Goal: Information Seeking & Learning: Learn about a topic

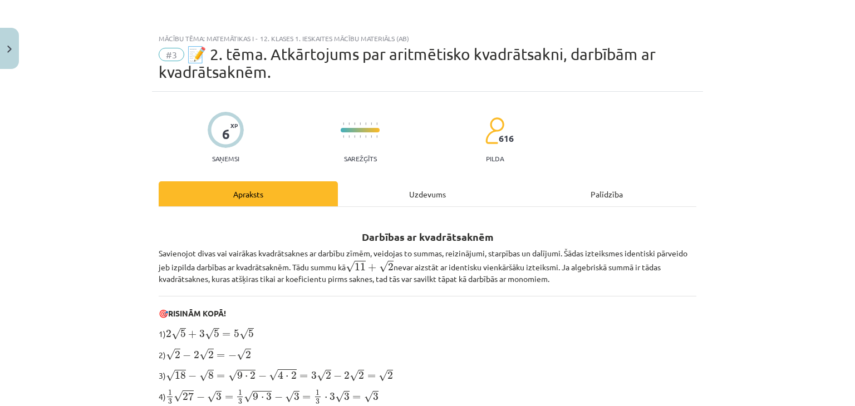
scroll to position [261, 0]
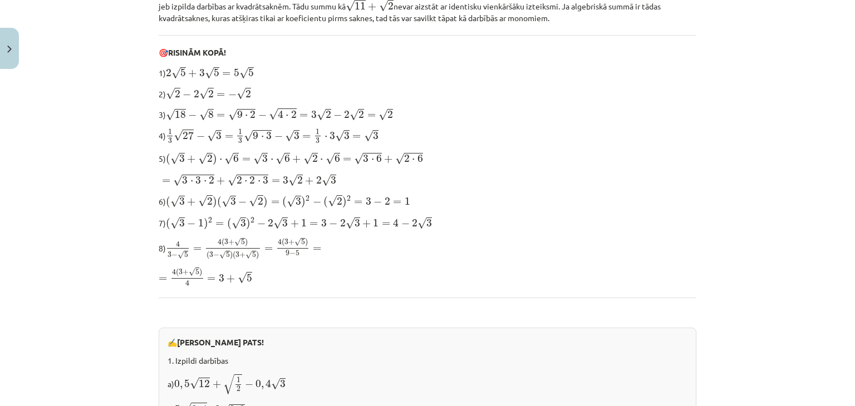
click at [247, 122] on div "Darbības ar kvadrātsaknēm Savienojot divas vai vairākas kvadrātsaknes ar darbīb…" at bounding box center [428, 332] width 538 height 752
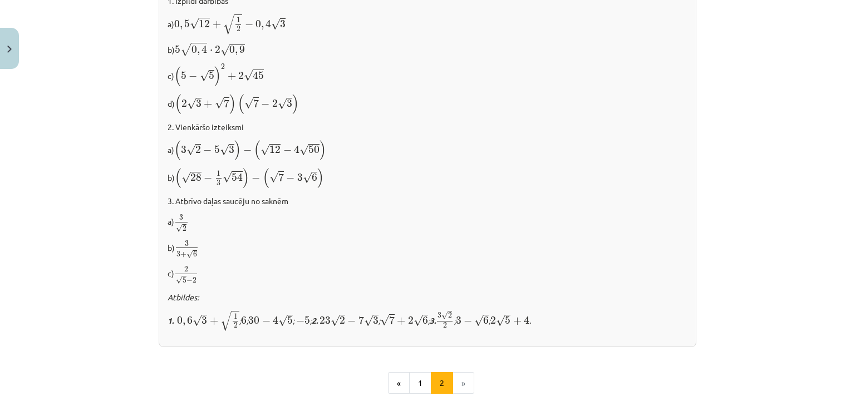
scroll to position [766, 0]
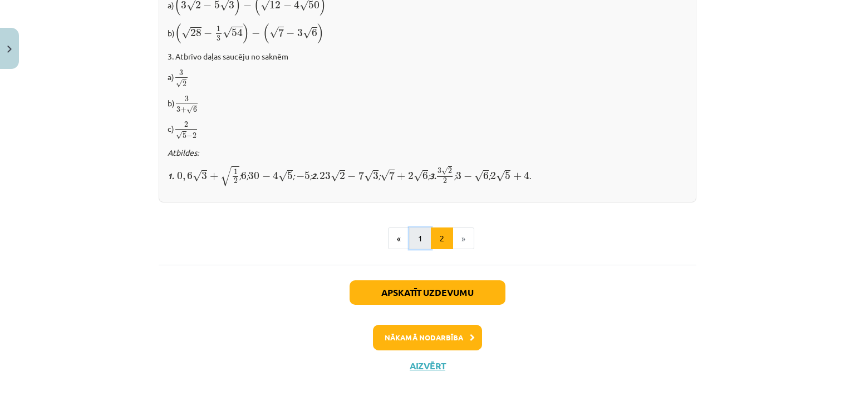
click at [417, 239] on button "1" at bounding box center [420, 239] width 22 height 22
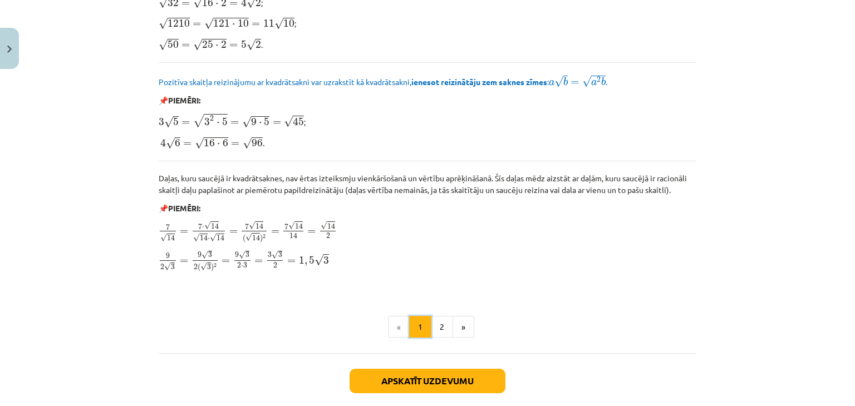
scroll to position [1372, 0]
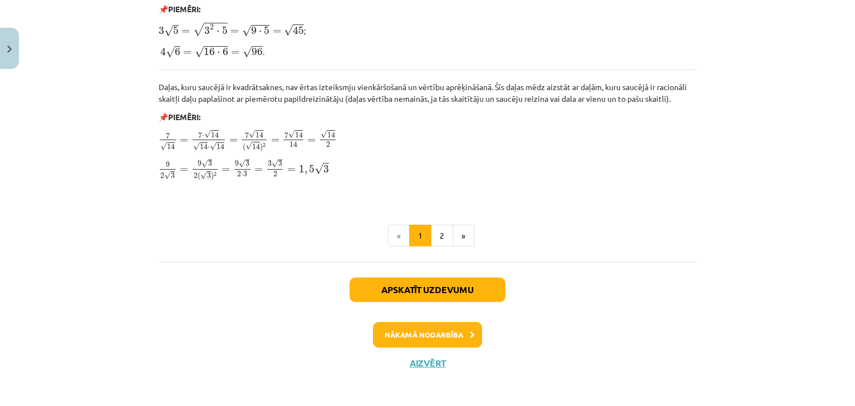
click at [420, 352] on div "Apskatīt uzdevumu Nākamā nodarbība Aizvērt" at bounding box center [428, 319] width 538 height 114
drag, startPoint x: 420, startPoint y: 352, endPoint x: 419, endPoint y: 367, distance: 14.5
click at [419, 367] on div "Apskatīt uzdevumu Nākamā nodarbība Aizvērt" at bounding box center [428, 319] width 538 height 114
click at [416, 358] on button "Aizvērt" at bounding box center [427, 363] width 42 height 11
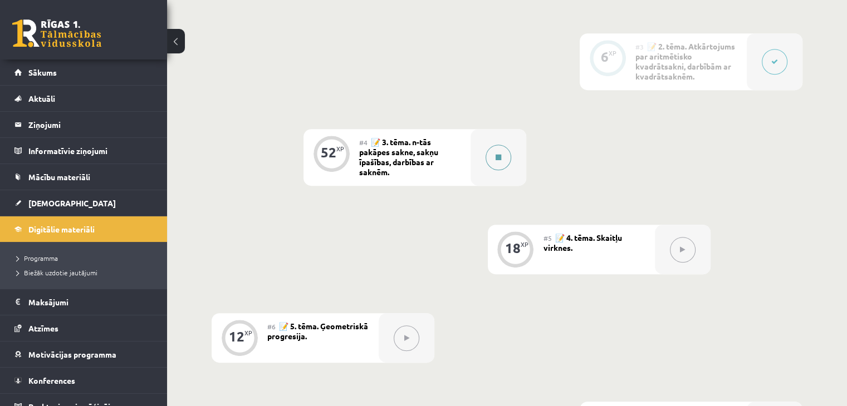
click at [479, 159] on div at bounding box center [499, 157] width 56 height 57
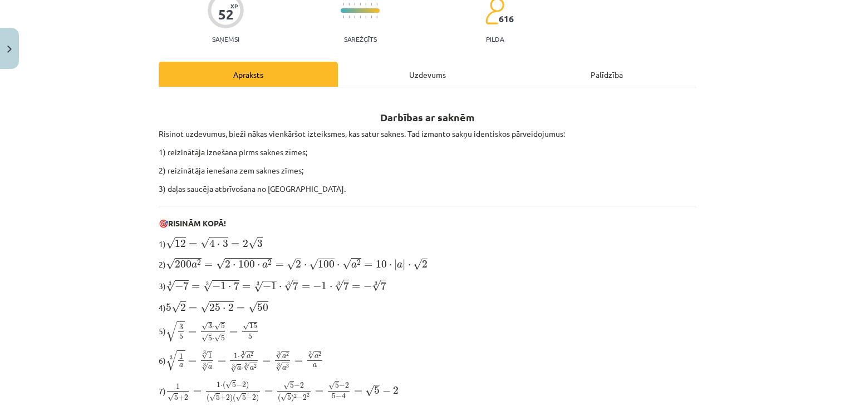
scroll to position [106, 0]
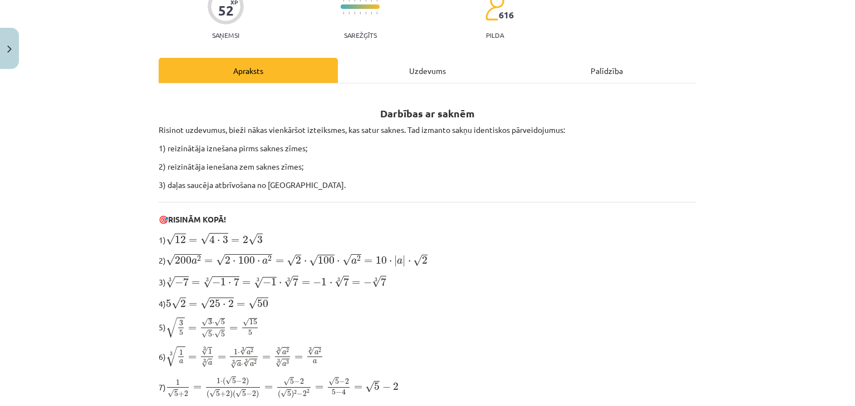
click at [426, 67] on div "Uzdevums" at bounding box center [427, 70] width 179 height 25
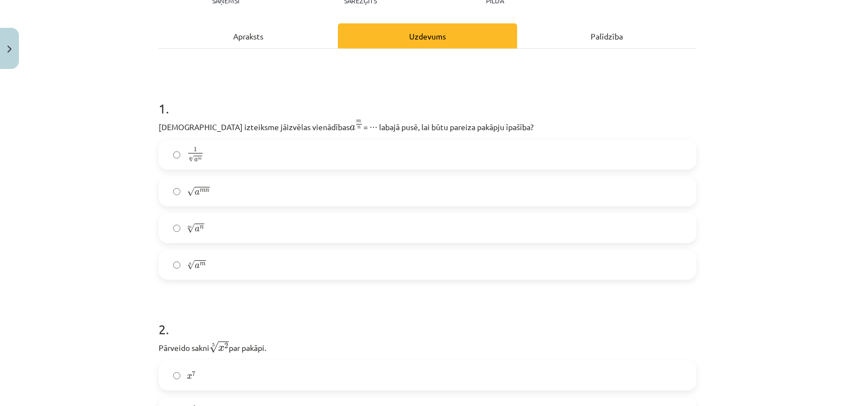
scroll to position [140, 0]
click at [262, 42] on div "Apraksts" at bounding box center [248, 36] width 179 height 25
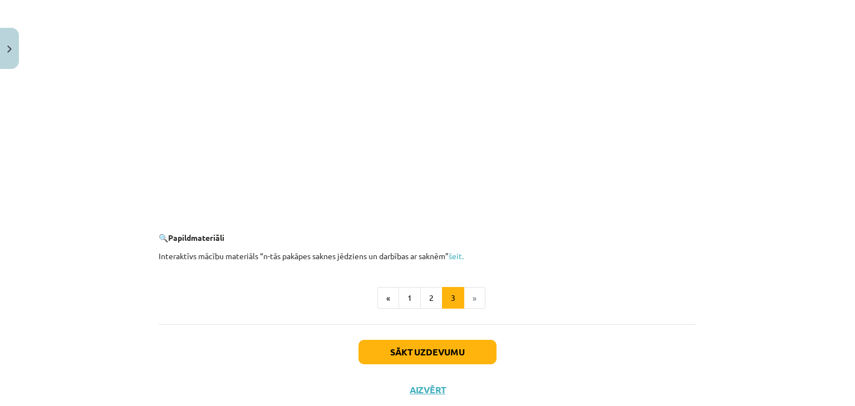
scroll to position [2021, 0]
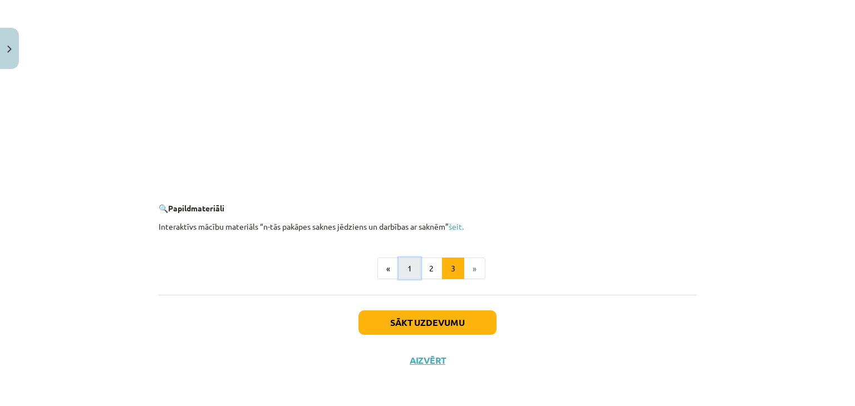
click at [403, 266] on button "1" at bounding box center [410, 269] width 22 height 22
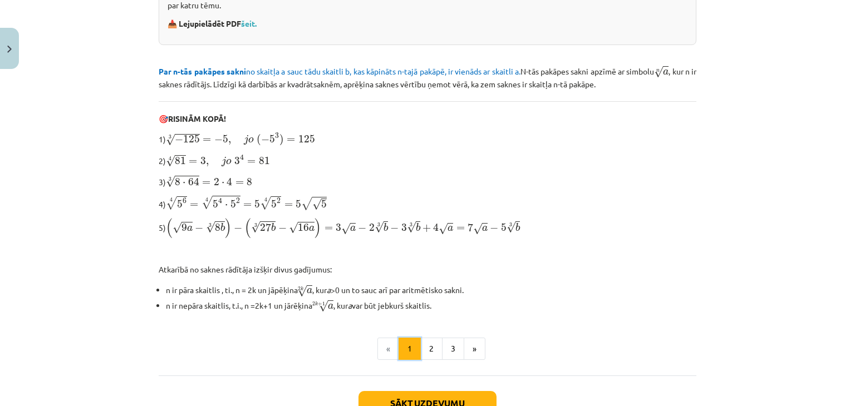
scroll to position [278, 0]
click at [2, 55] on button "Close" at bounding box center [9, 48] width 19 height 41
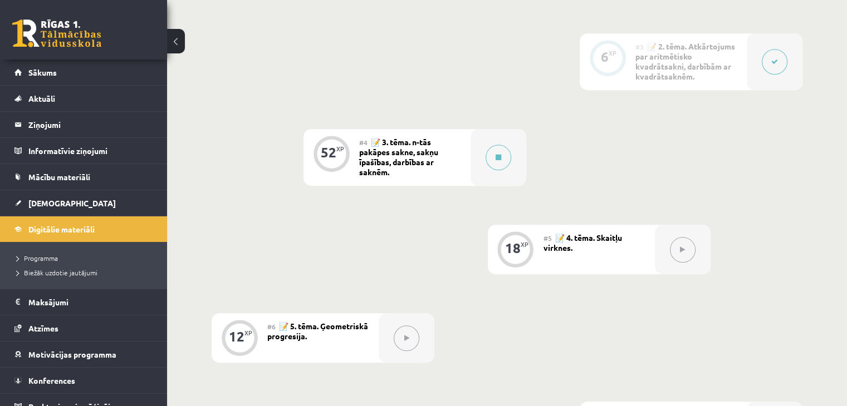
click at [778, 51] on button at bounding box center [775, 62] width 26 height 26
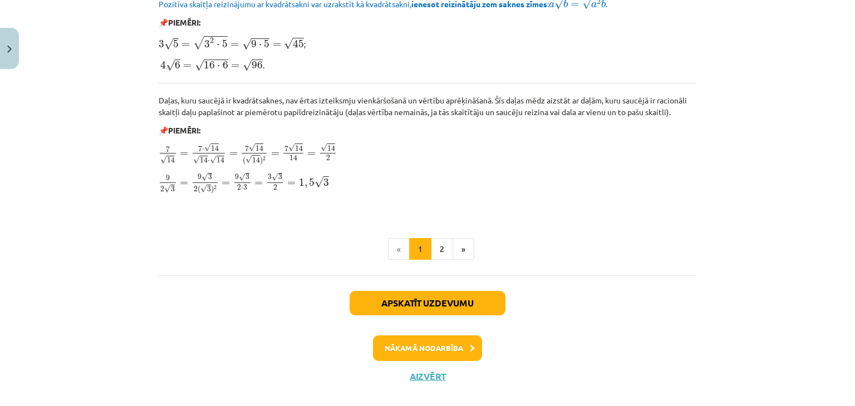
scroll to position [1372, 0]
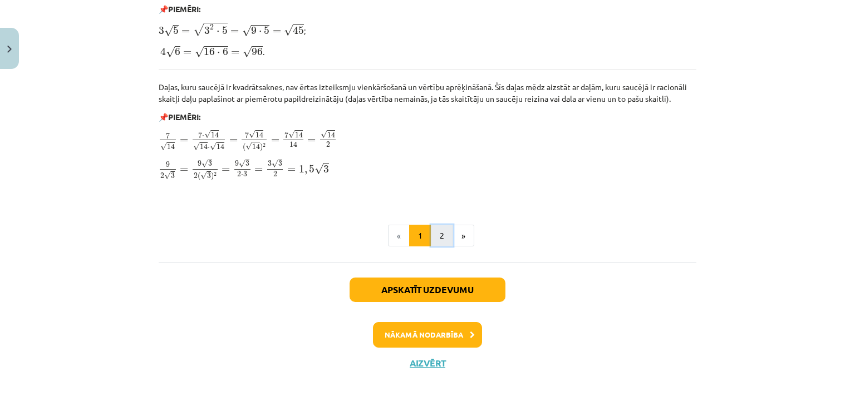
click at [438, 236] on button "2" at bounding box center [442, 236] width 22 height 22
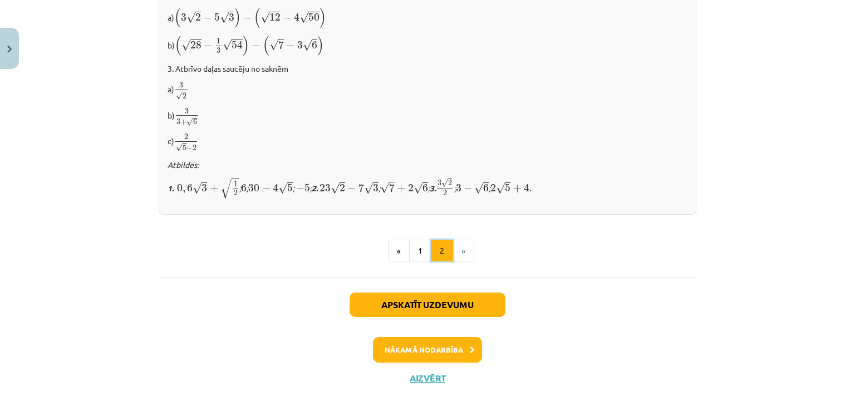
scroll to position [766, 0]
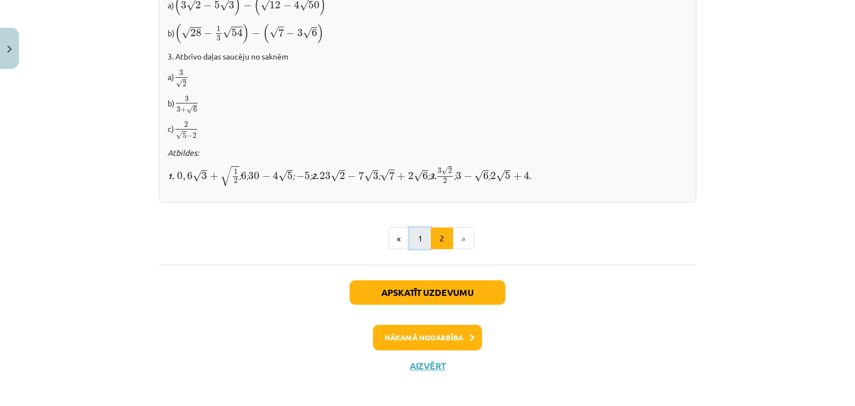
click at [410, 228] on button "1" at bounding box center [420, 239] width 22 height 22
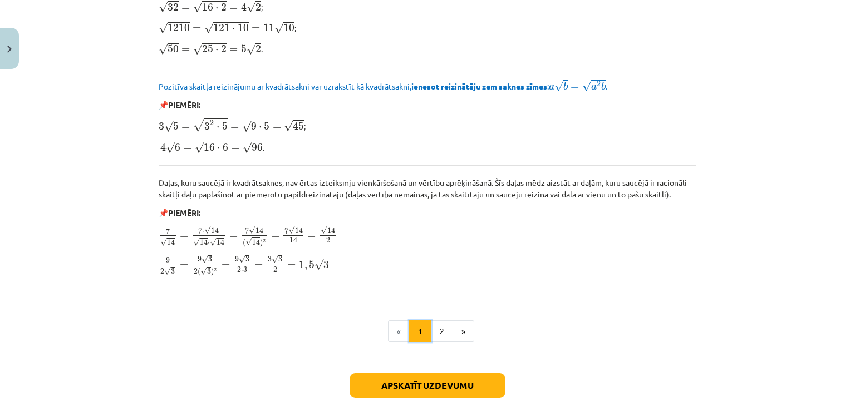
scroll to position [1279, 0]
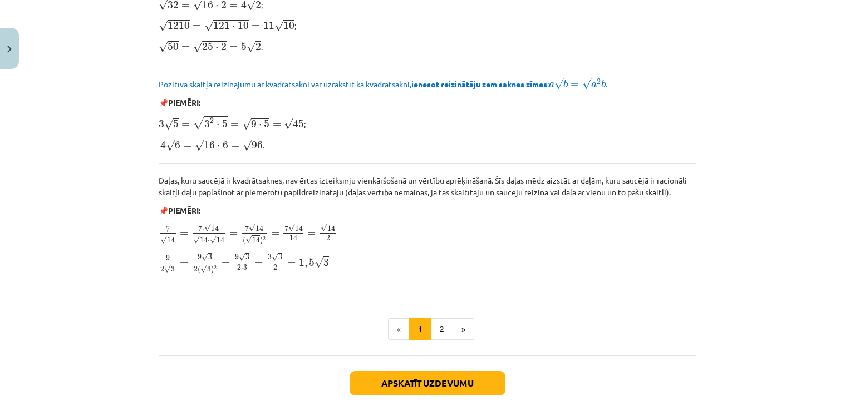
drag, startPoint x: 363, startPoint y: 310, endPoint x: 319, endPoint y: 291, distance: 48.6
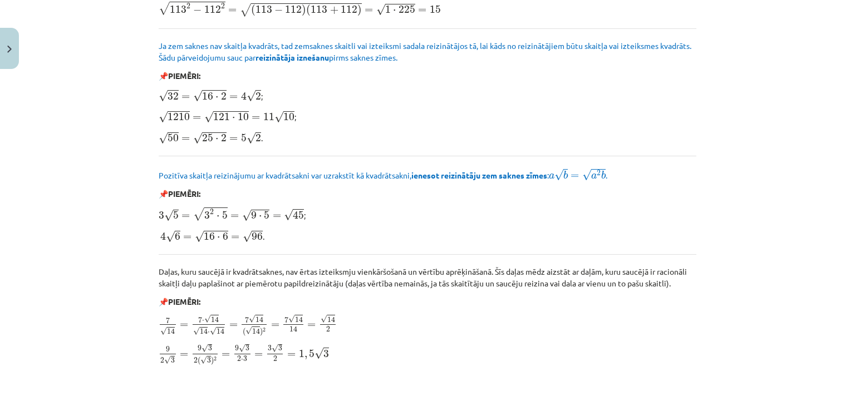
scroll to position [1372, 0]
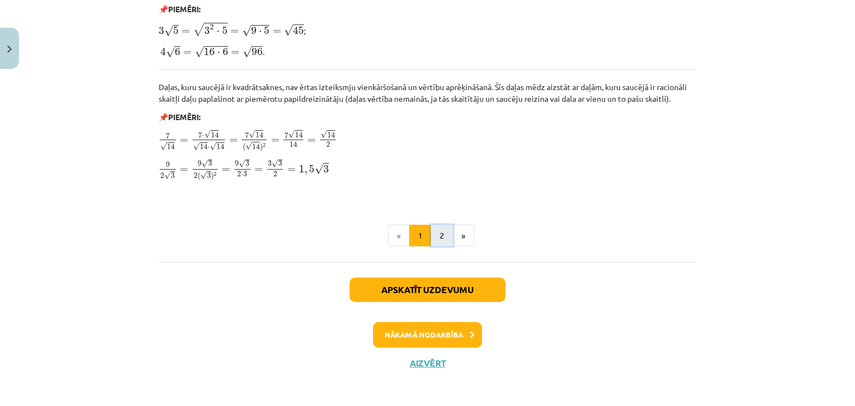
click at [435, 234] on button "2" at bounding box center [442, 236] width 22 height 22
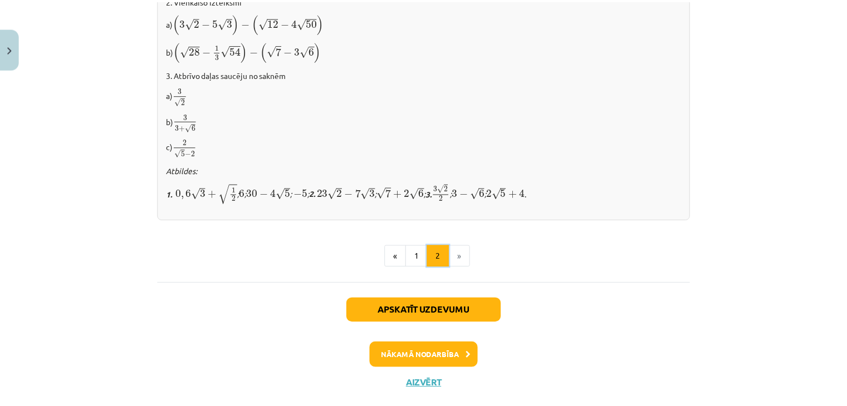
scroll to position [766, 0]
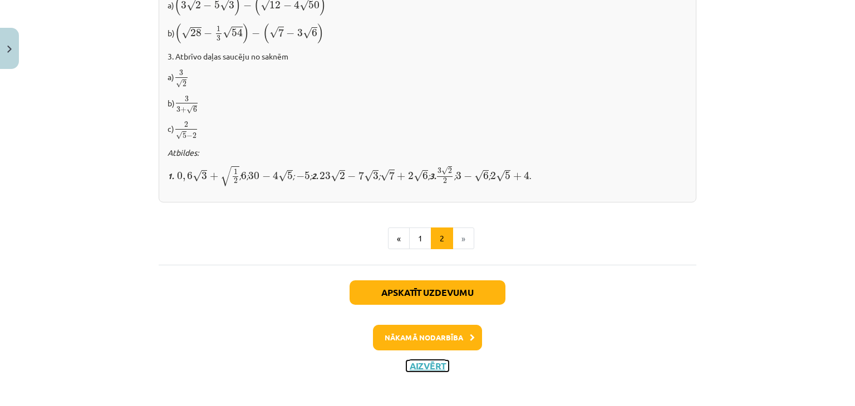
click at [409, 365] on button "Aizvērt" at bounding box center [427, 366] width 42 height 11
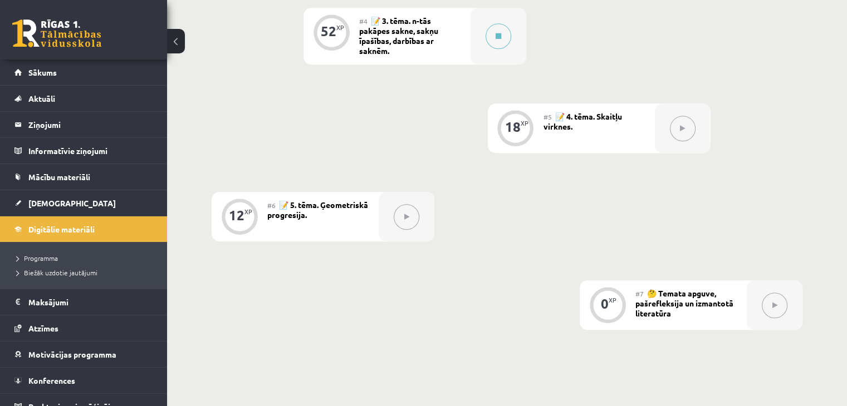
scroll to position [636, 0]
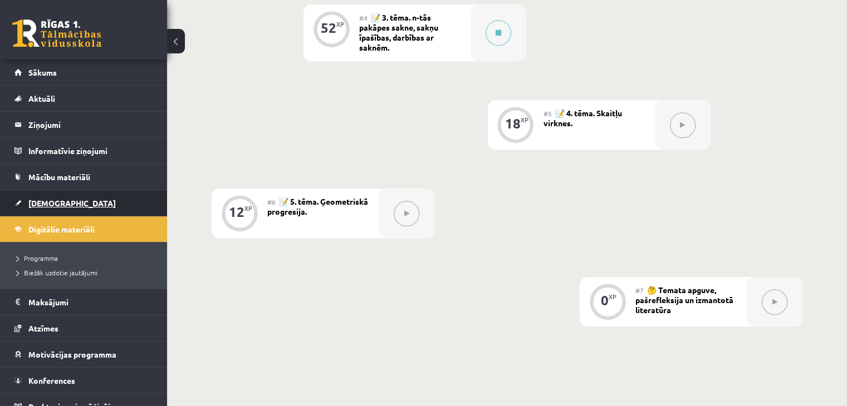
click at [82, 190] on link "[DEMOGRAPHIC_DATA]" at bounding box center [83, 203] width 139 height 26
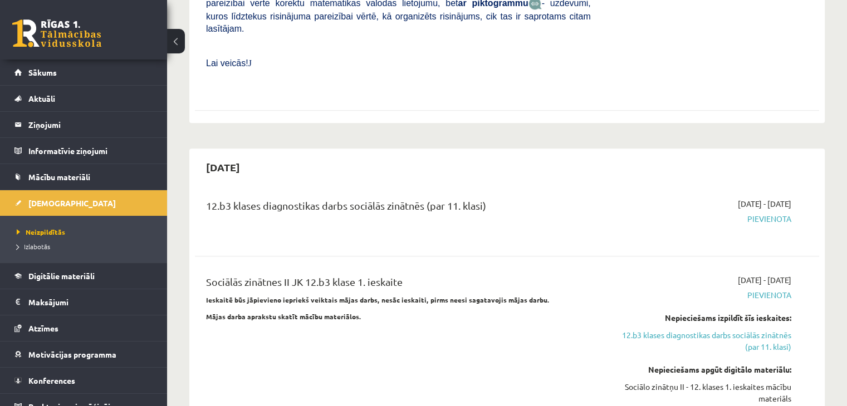
scroll to position [815, 0]
